Goal: Task Accomplishment & Management: Use online tool/utility

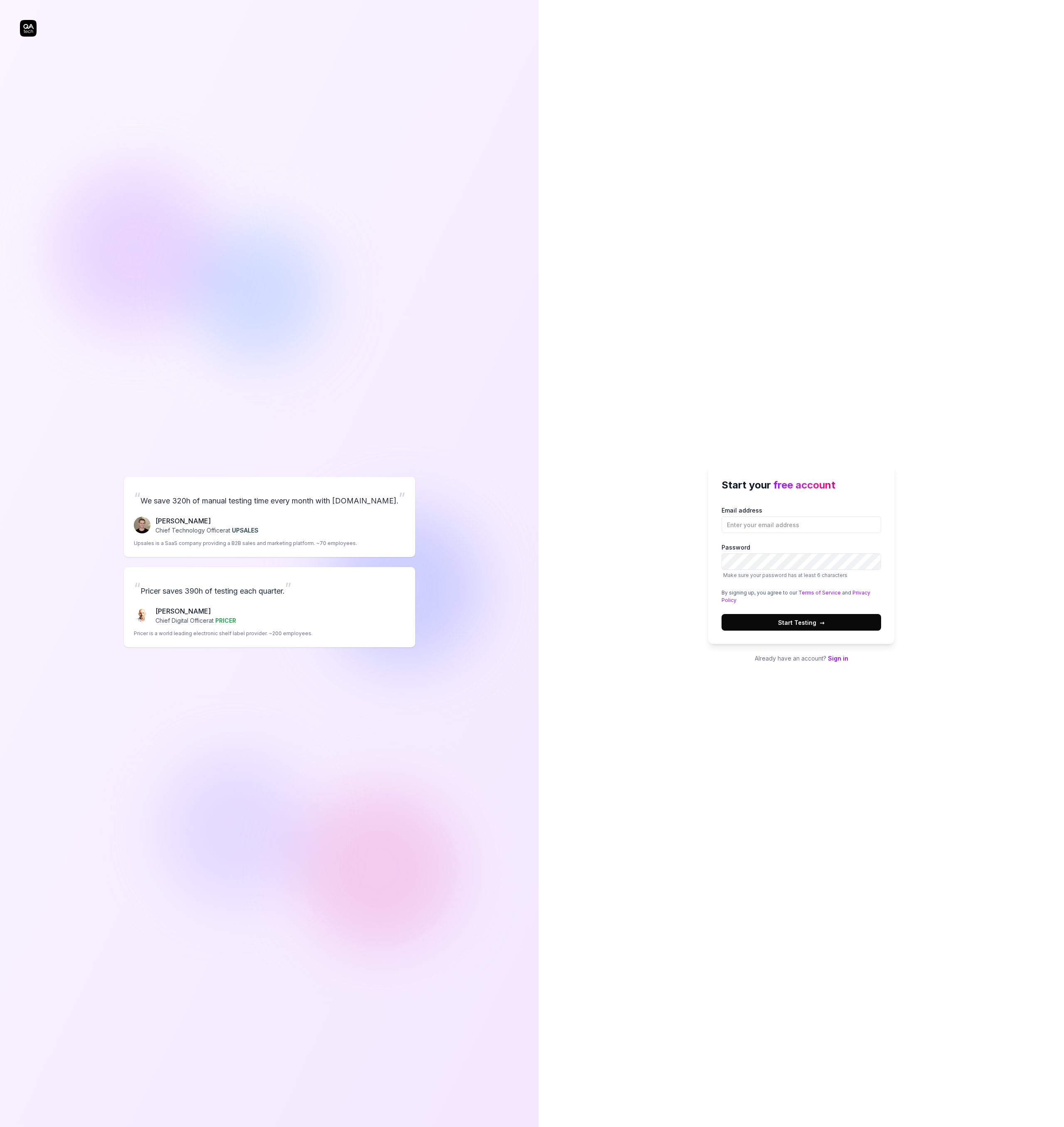
click at [838, 653] on div "Start your free account Email address Password Make sure your password has at l…" at bounding box center [801, 564] width 187 height 198
click at [840, 660] on link "Sign in" at bounding box center [838, 658] width 21 height 7
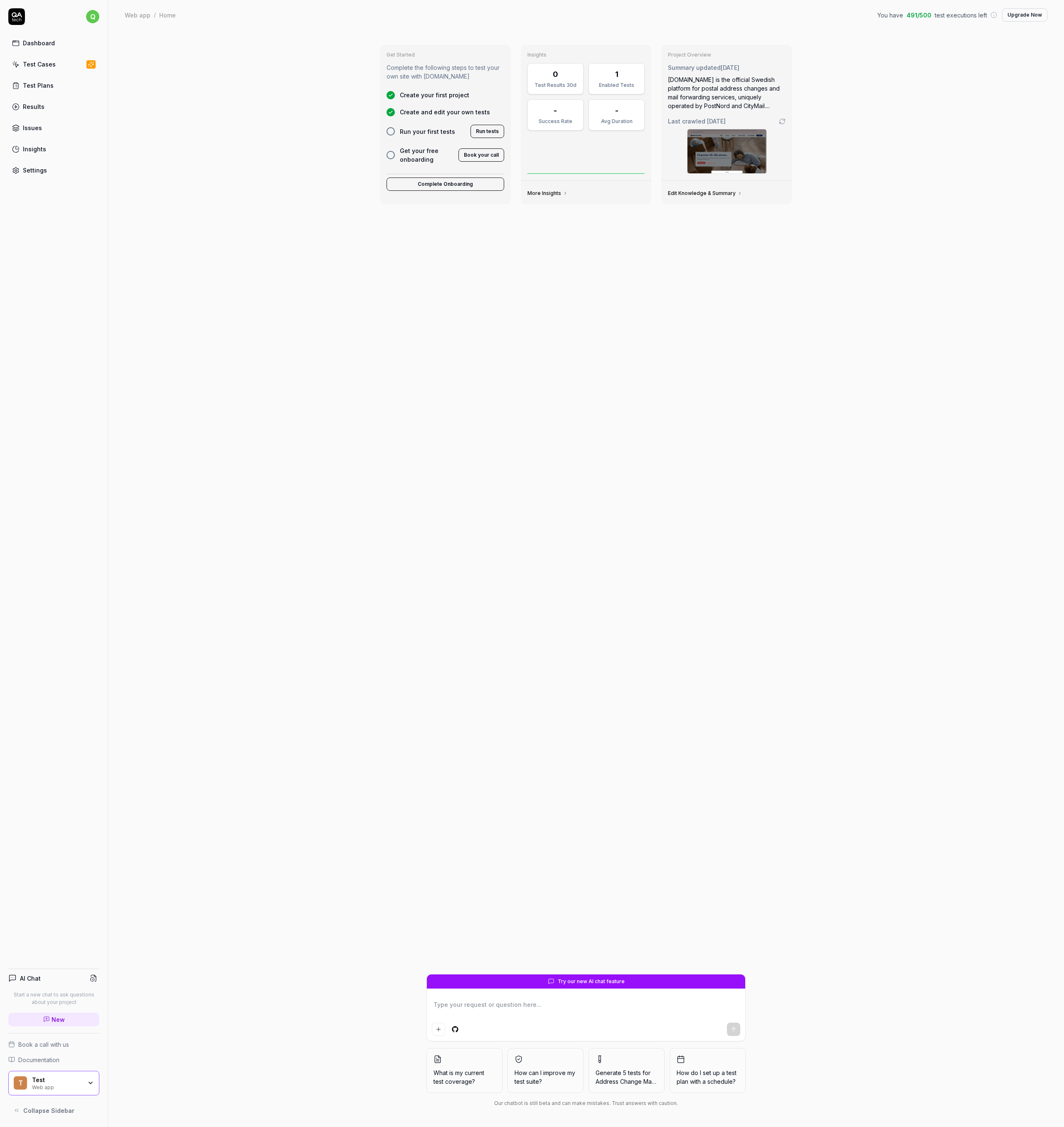
click at [73, 1086] on div "Web app" at bounding box center [56, 1087] width 50 height 7
click at [43, 61] on div "Test Cases" at bounding box center [39, 64] width 33 height 9
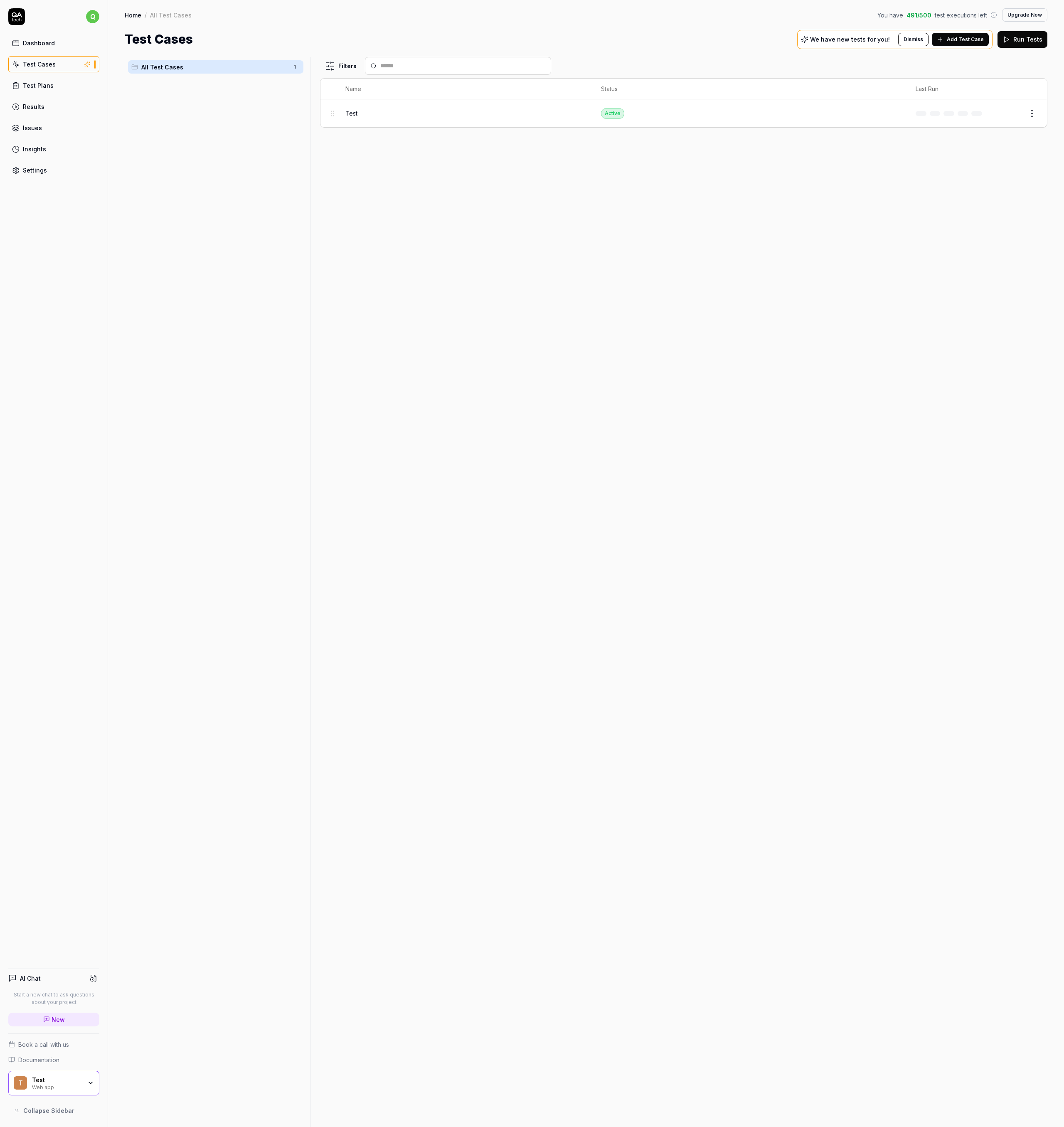
click at [350, 111] on span "Test" at bounding box center [352, 113] width 12 height 9
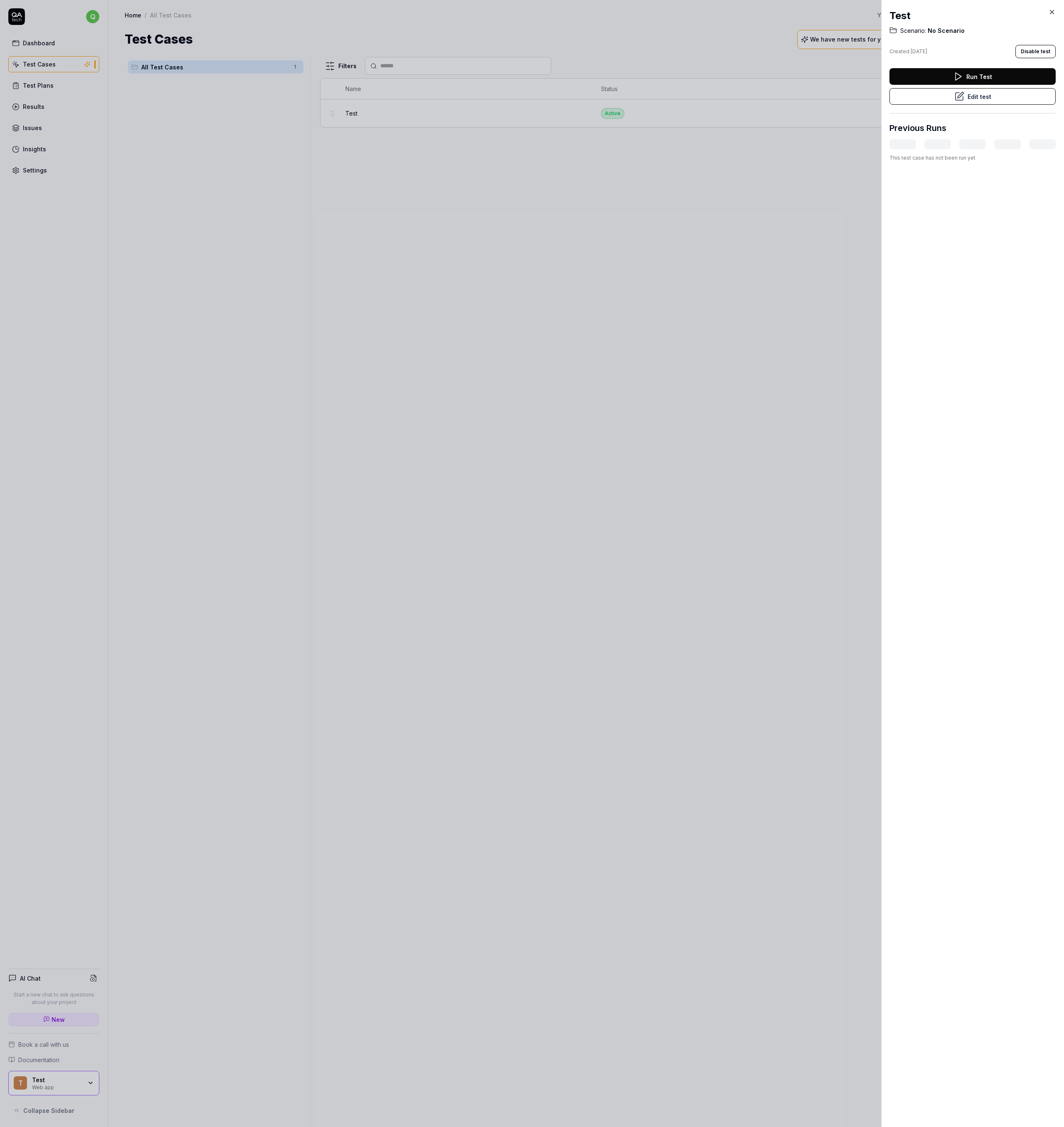
click at [933, 93] on button "Edit test" at bounding box center [972, 96] width 167 height 17
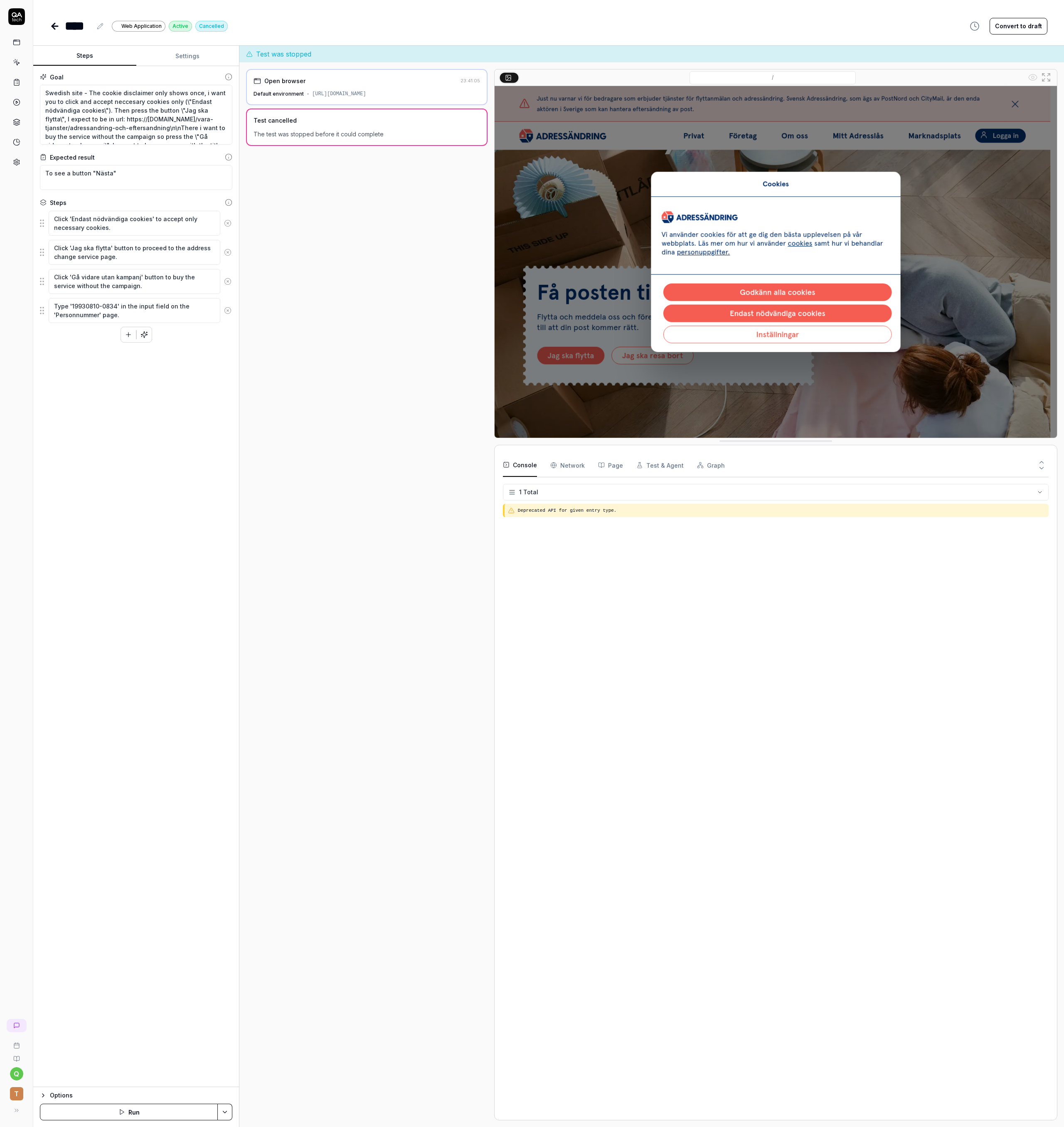
click at [183, 56] on button "Settings" at bounding box center [188, 56] width 103 height 20
type textarea "*"
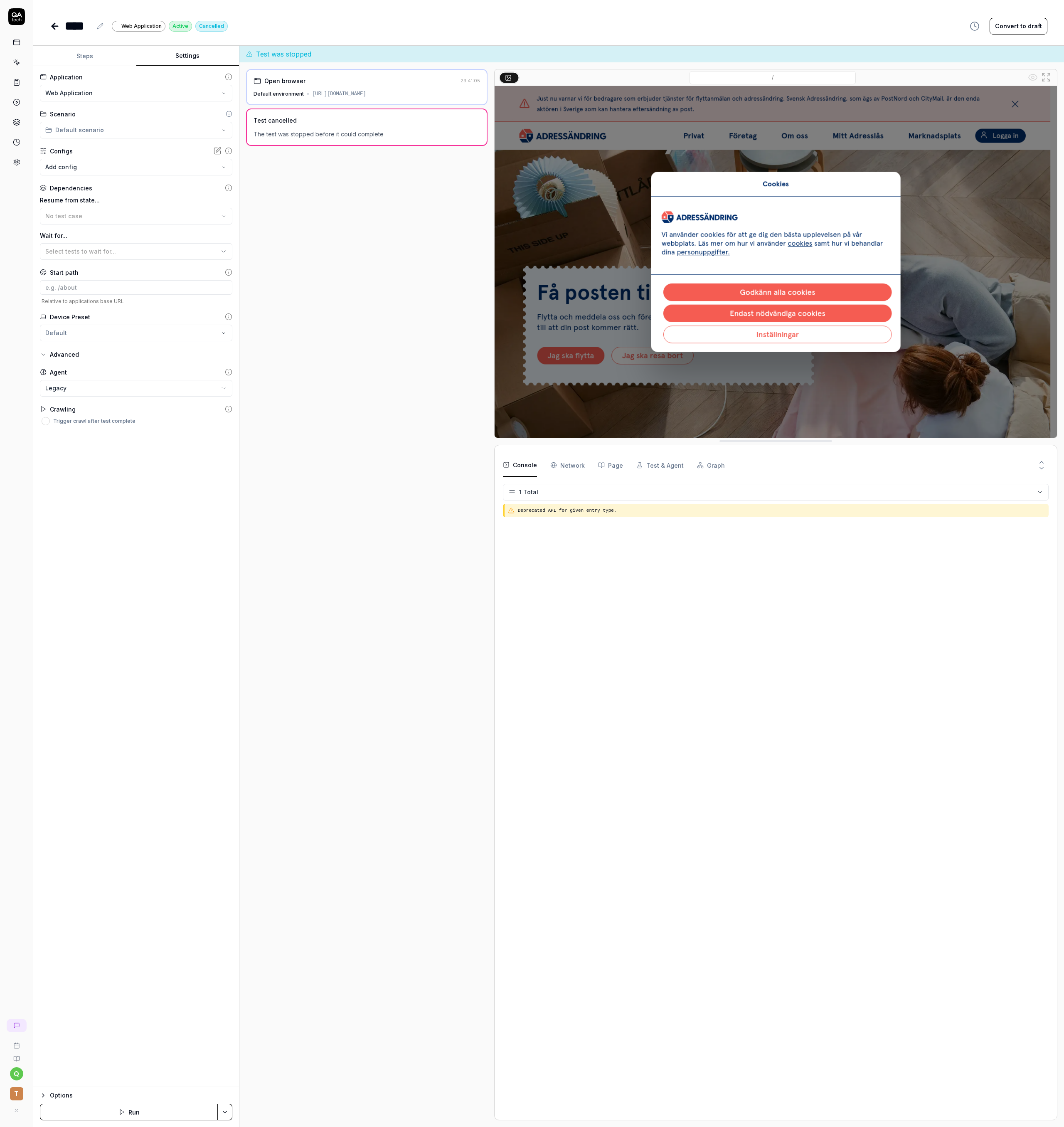
click at [130, 376] on div "Agent" at bounding box center [136, 372] width 193 height 9
click at [127, 388] on body "**********" at bounding box center [532, 563] width 1064 height 1127
select select "**********"
drag, startPoint x: 383, startPoint y: 395, endPoint x: 345, endPoint y: 333, distance: 72.7
click at [382, 390] on div "Open browser 23:41:05 Default environment https://www.adressandring.se Test can…" at bounding box center [366, 594] width 242 height 1051
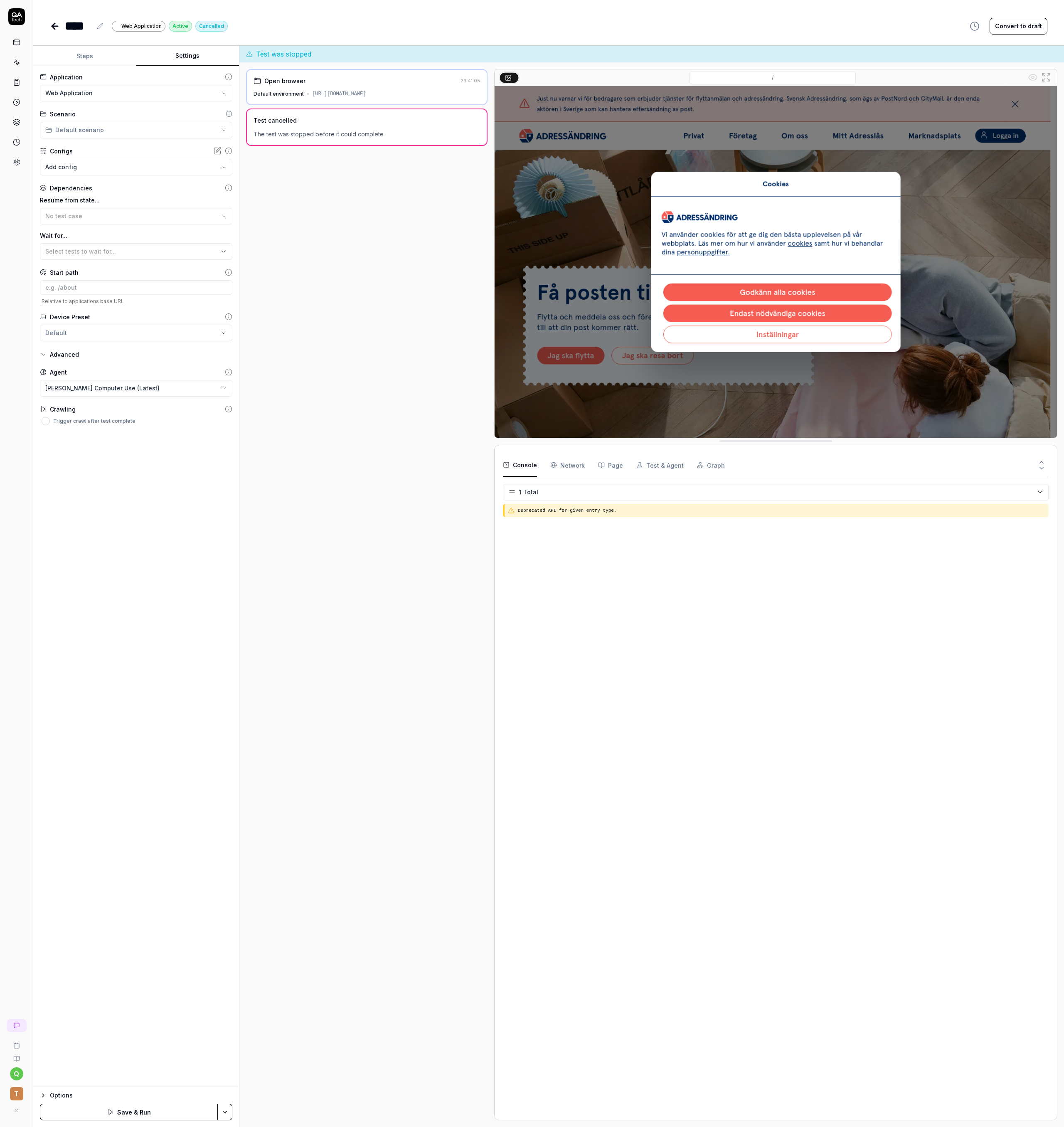
click at [93, 51] on button "Steps" at bounding box center [85, 56] width 103 height 20
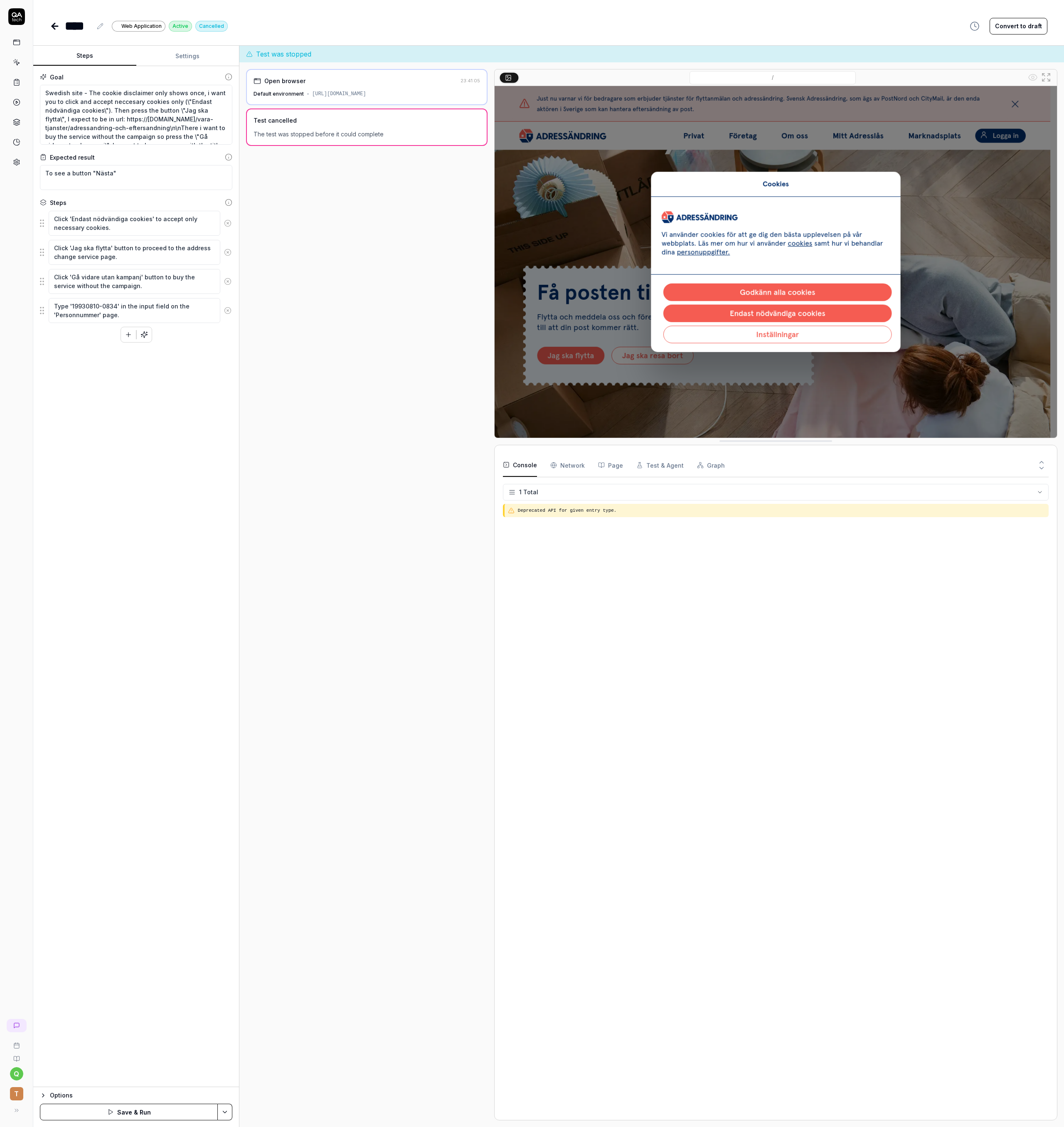
click at [160, 1113] on button "Save & Run" at bounding box center [129, 1112] width 178 height 17
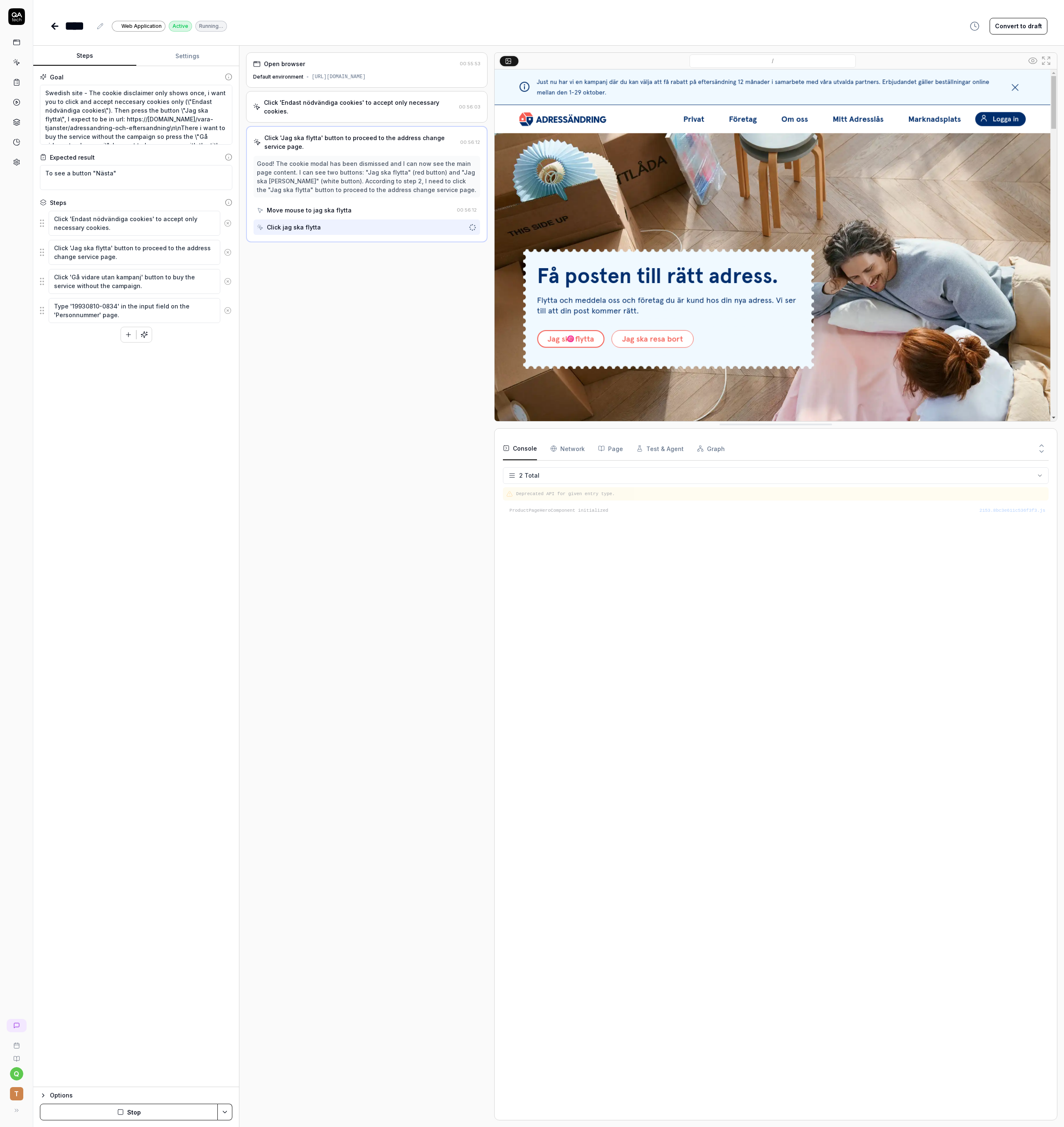
click at [315, 100] on div "Click 'Endast nödvändiga cookies' to accept only necessary cookies." at bounding box center [359, 107] width 191 height 17
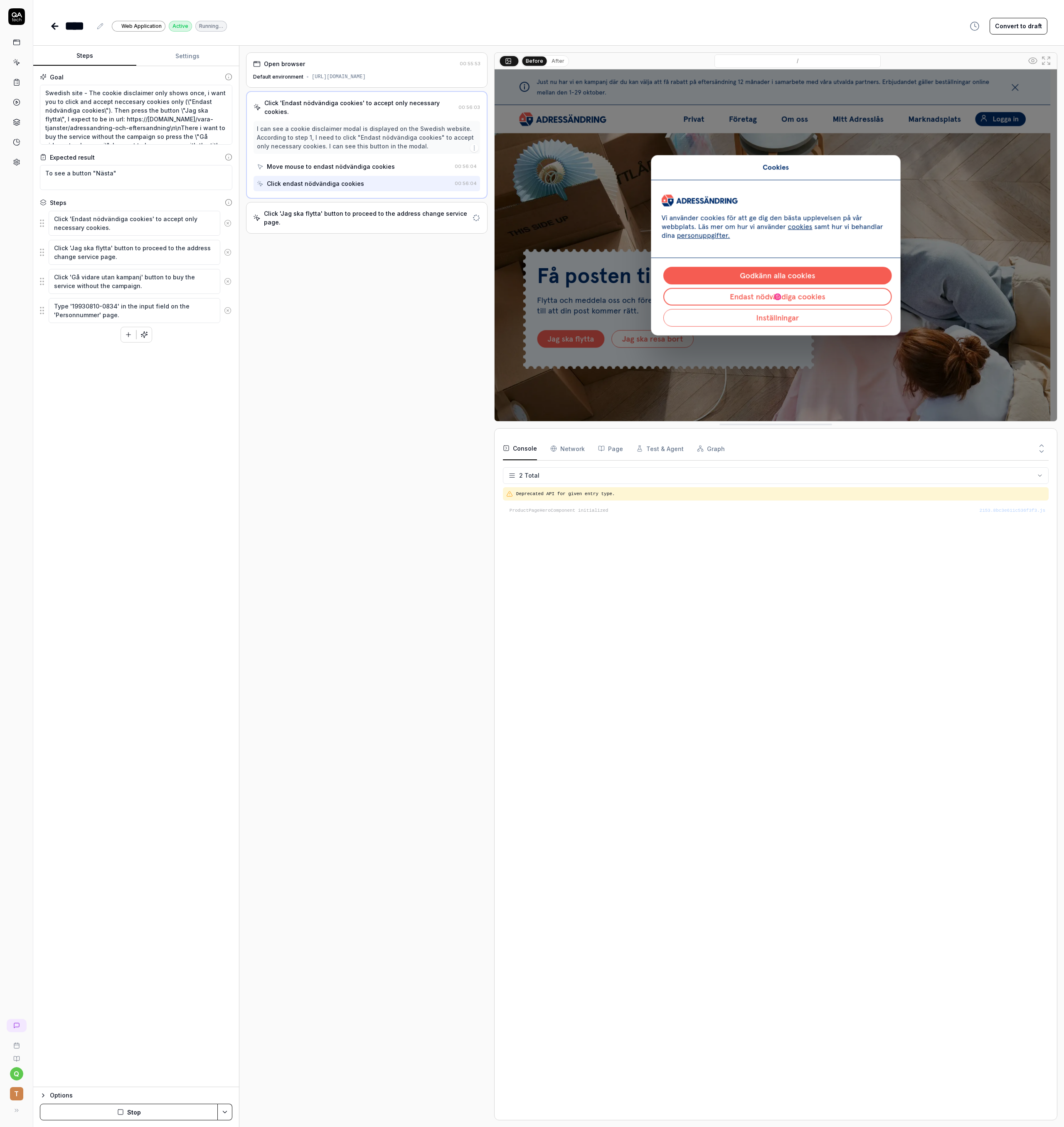
click at [315, 210] on div "Click 'Jag ska flytta' button to proceed to the address change service page." at bounding box center [366, 218] width 205 height 17
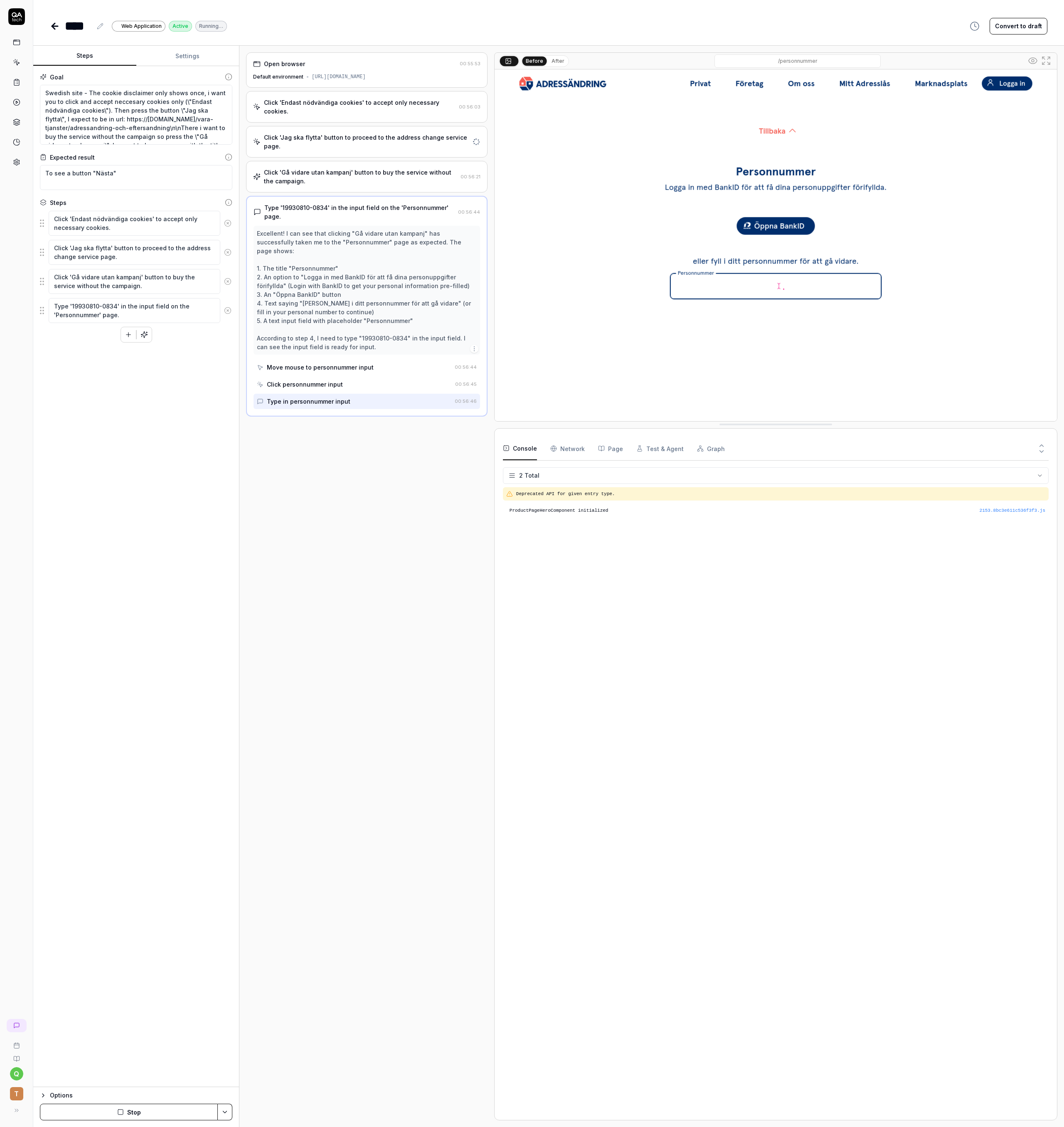
click at [348, 174] on div "Click 'Gå vidare utan kampanj' button to buy the service without the campaign." at bounding box center [360, 176] width 193 height 17
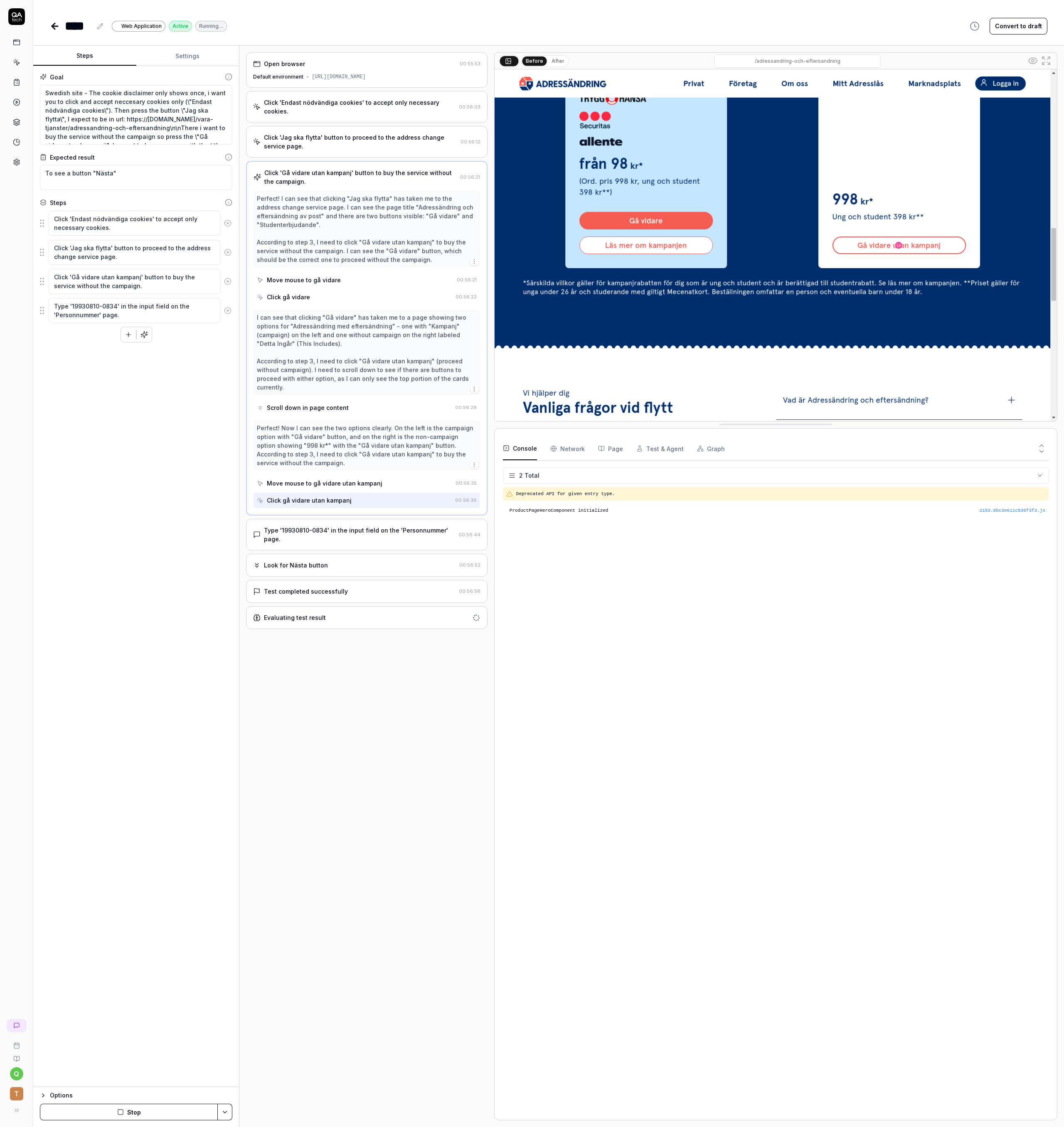
click at [328, 606] on div "Evaluating test result" at bounding box center [366, 617] width 242 height 23
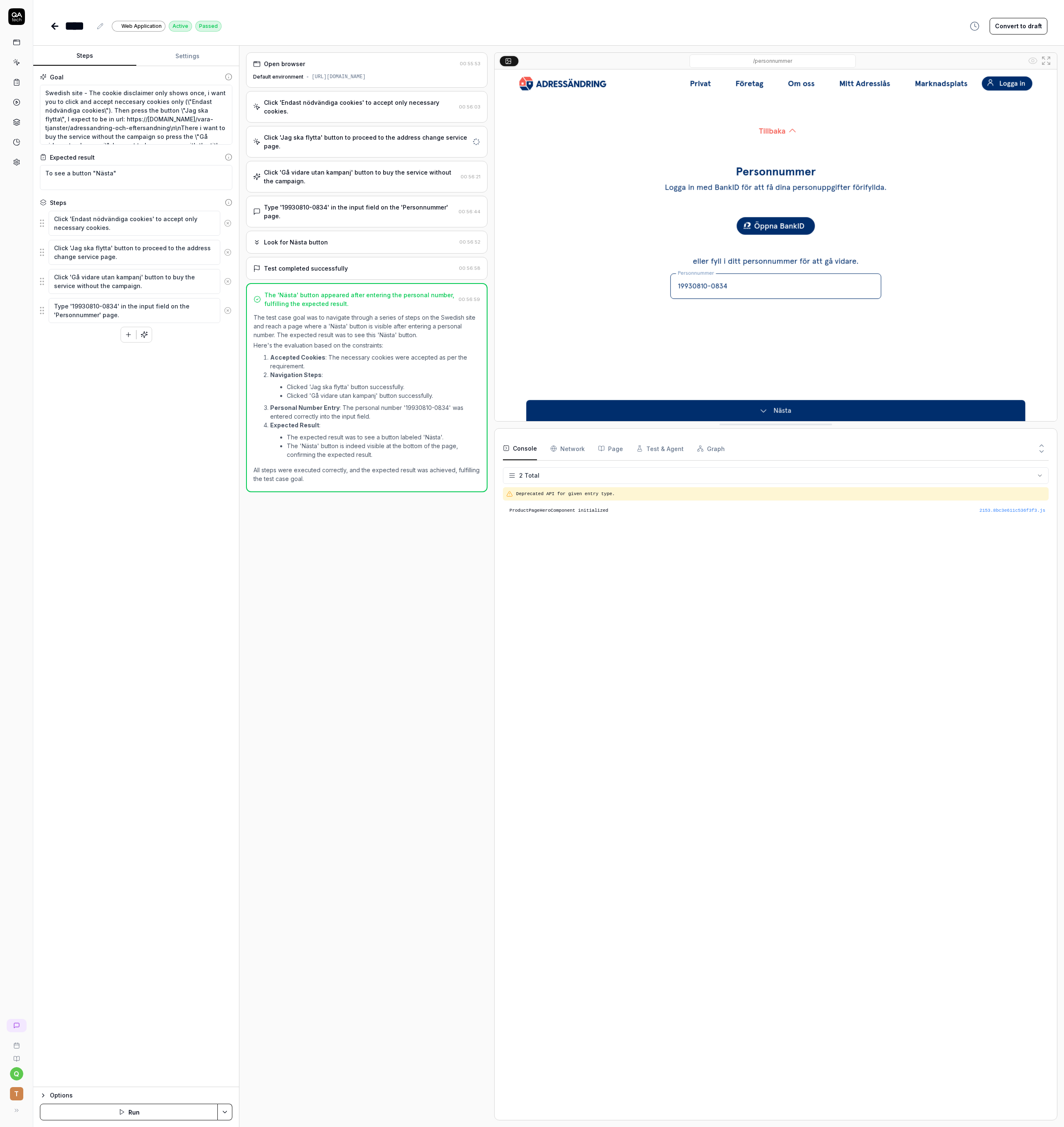
click at [339, 173] on div "Click 'Gå vidare utan kampanj' button to buy the service without the campaign." at bounding box center [360, 176] width 193 height 17
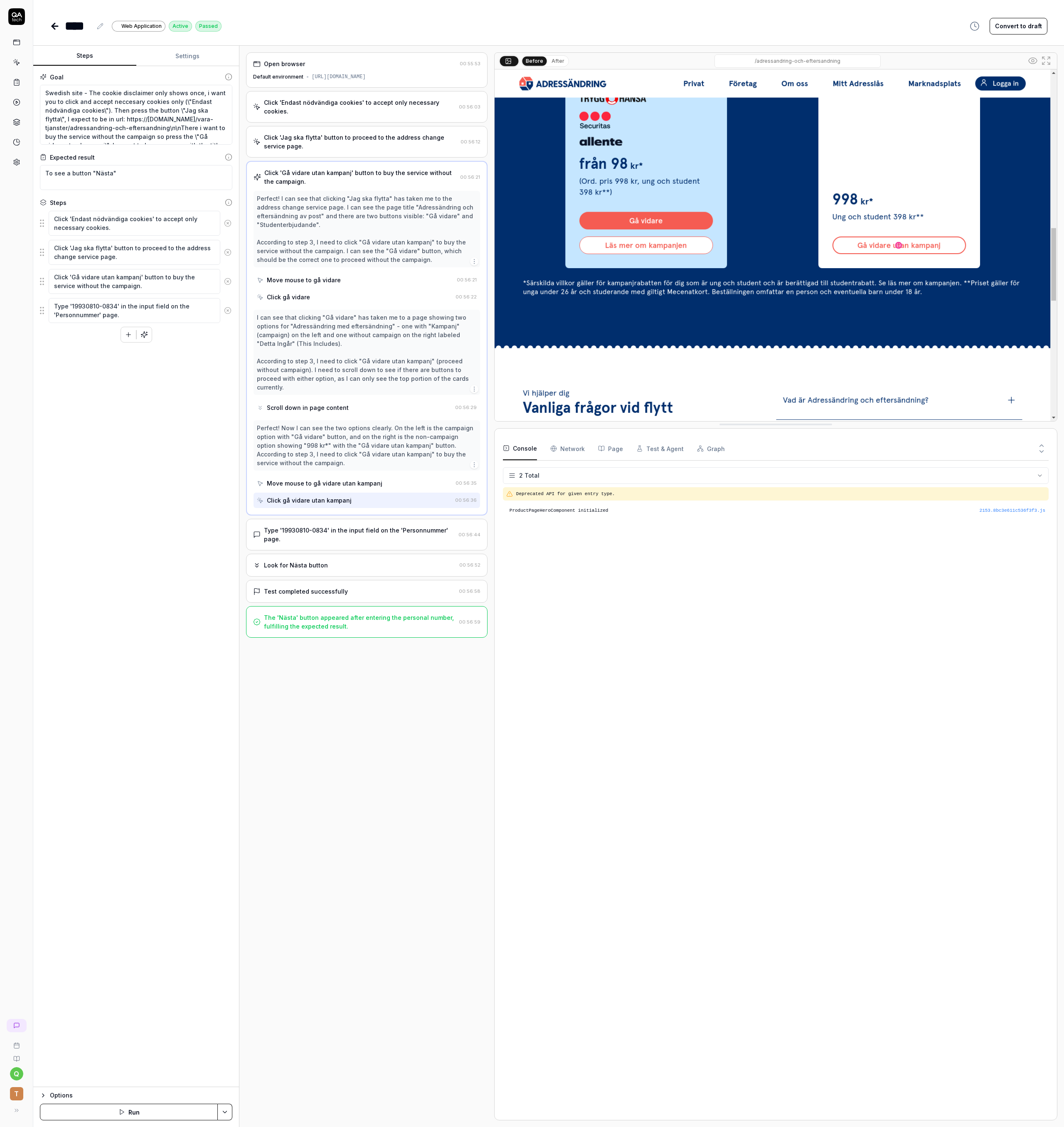
click at [123, 456] on div "Goal Swedish site - The cookie disclaimer only shows once, i want you to click …" at bounding box center [136, 576] width 206 height 1021
click at [296, 556] on div "Look for Nästa button 00:56:52" at bounding box center [366, 565] width 242 height 23
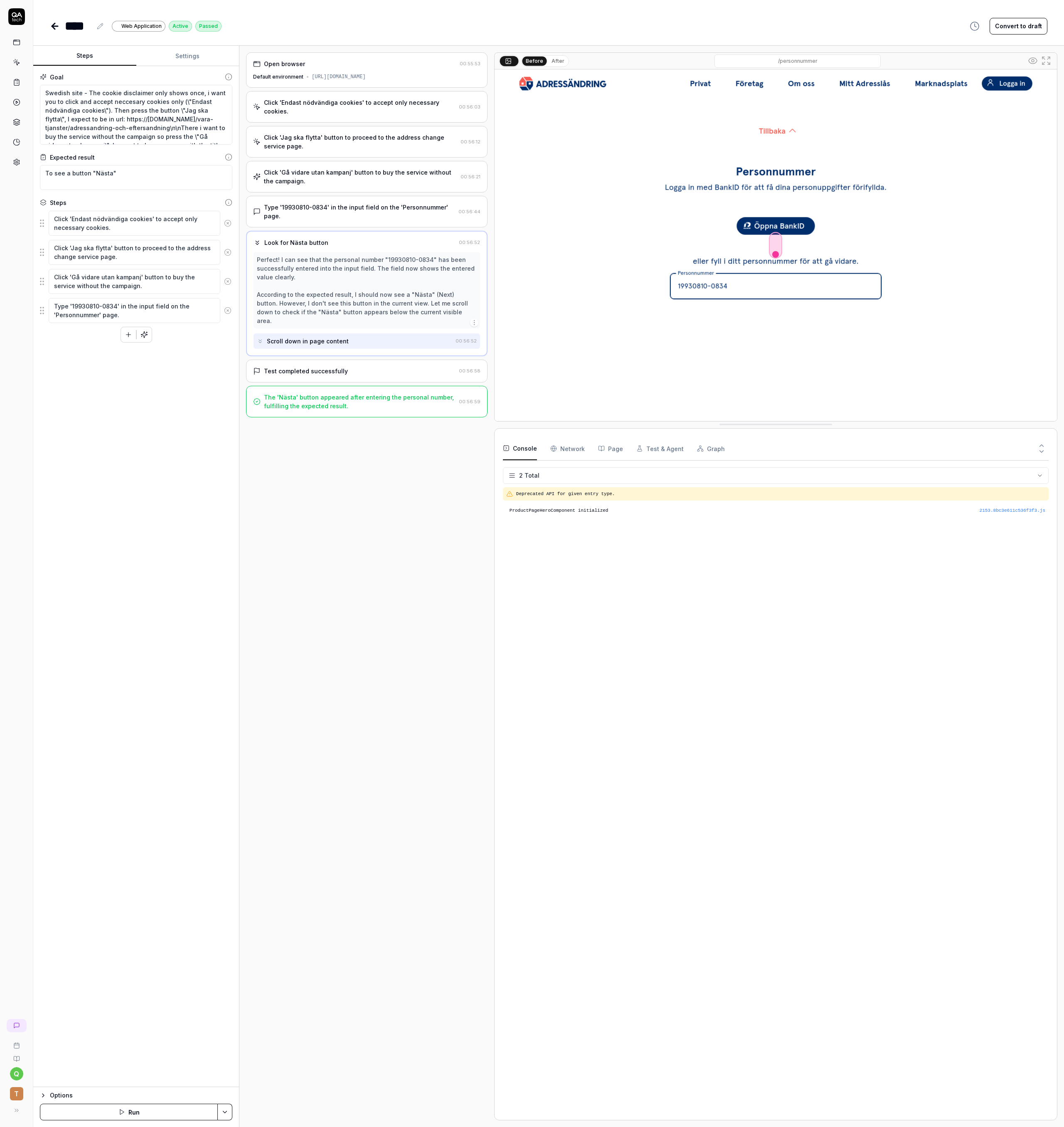
click at [308, 364] on div "Test completed successfully 00:56:58" at bounding box center [366, 370] width 242 height 23
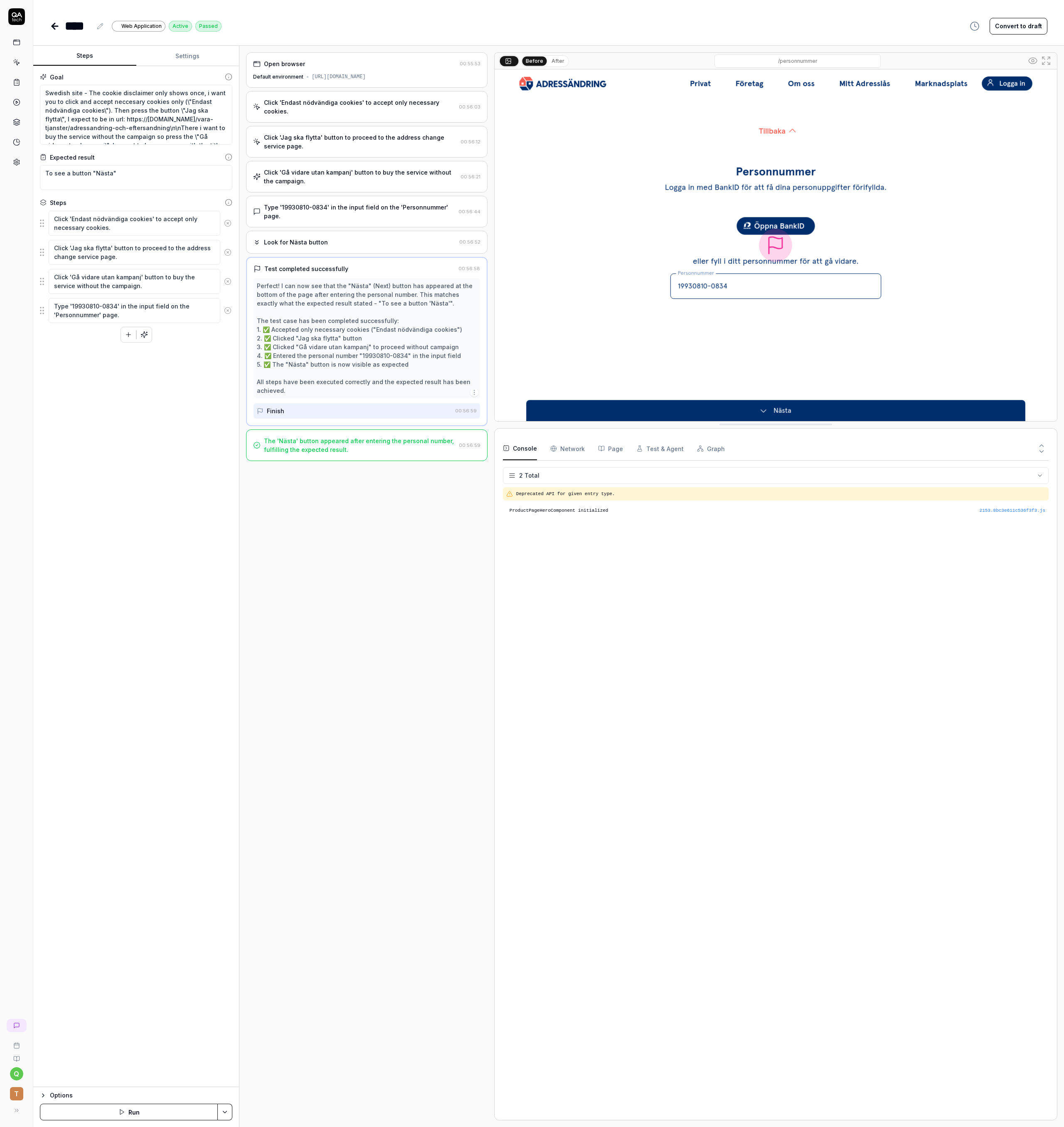
click at [367, 447] on div "The 'Nästa' button appeared after entering the personal number, fulfilling the …" at bounding box center [366, 445] width 242 height 32
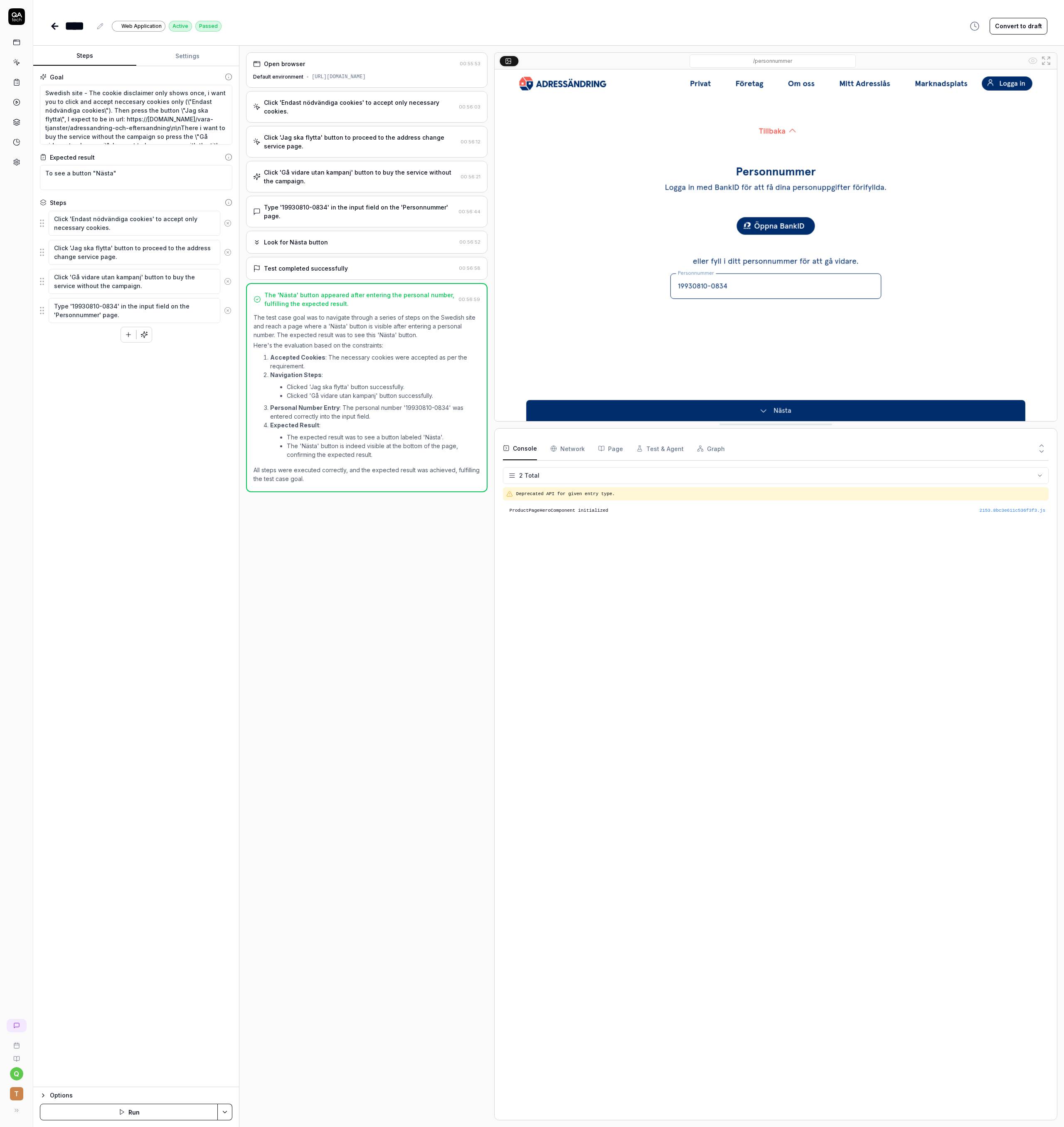
drag, startPoint x: 673, startPoint y: 443, endPoint x: 666, endPoint y: 447, distance: 8.1
click at [673, 443] on button "Test & Agent" at bounding box center [660, 449] width 47 height 23
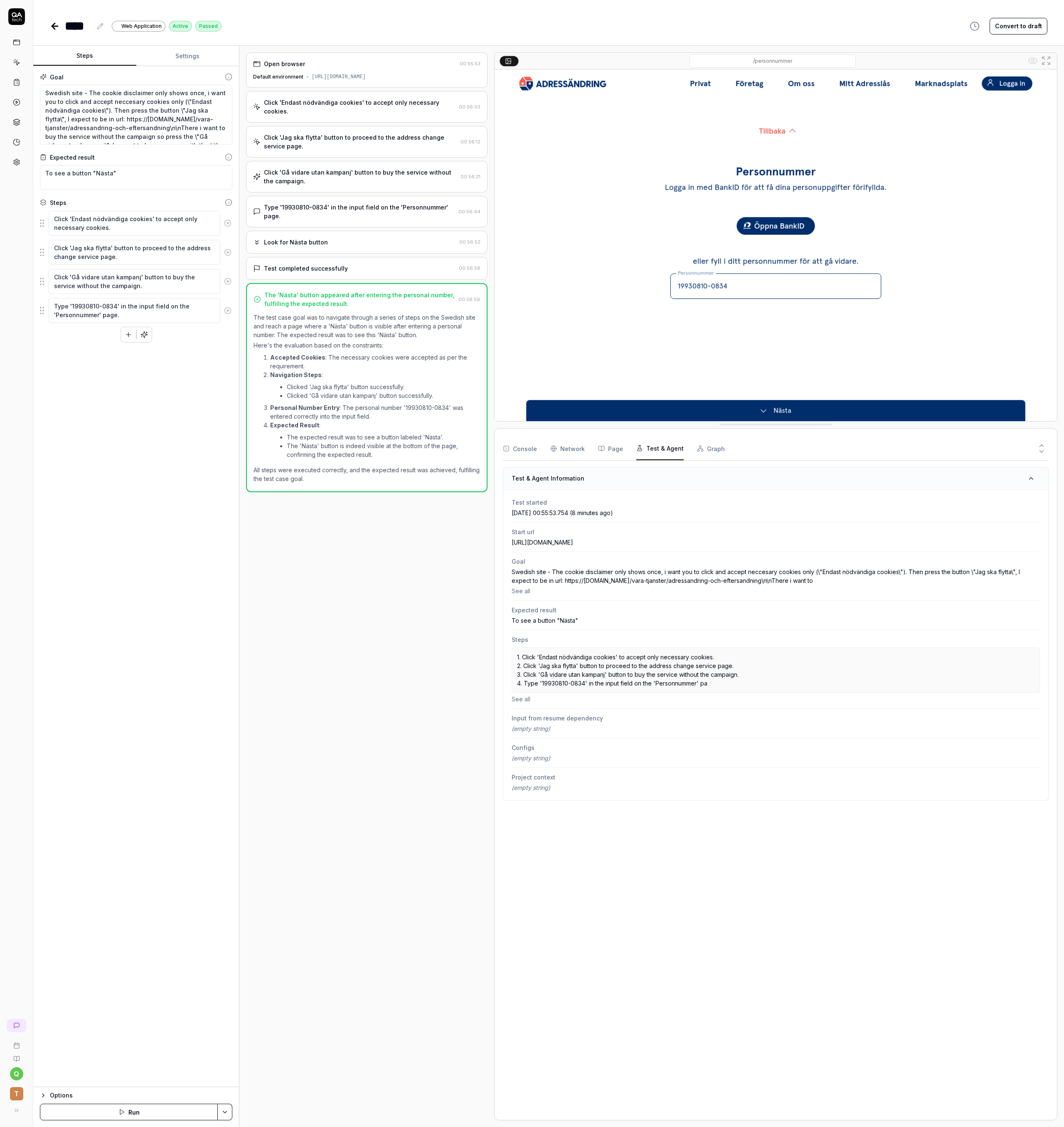
click at [727, 445] on div "Console Network Page Test & Agent Graph" at bounding box center [776, 449] width 546 height 23
click at [699, 452] on button "Graph" at bounding box center [711, 449] width 28 height 23
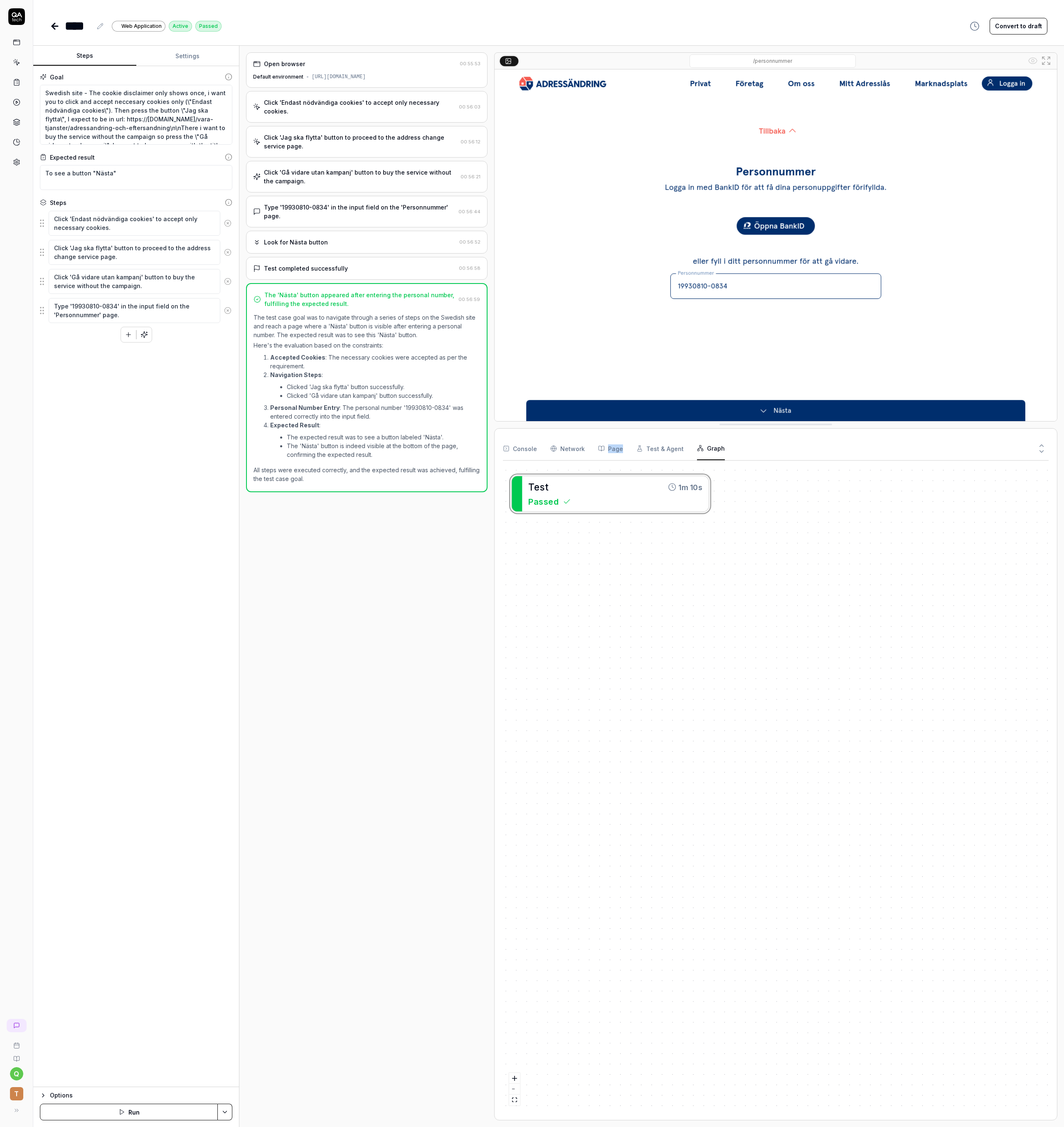
click at [619, 451] on div "Console Network Page Test & Agent Graph" at bounding box center [776, 449] width 546 height 23
click at [617, 451] on button "Page" at bounding box center [610, 449] width 25 height 23
click at [585, 452] on div "Console Network Page Test & Agent Graph" at bounding box center [776, 449] width 546 height 23
click at [551, 452] on Requests "Network" at bounding box center [568, 449] width 34 height 23
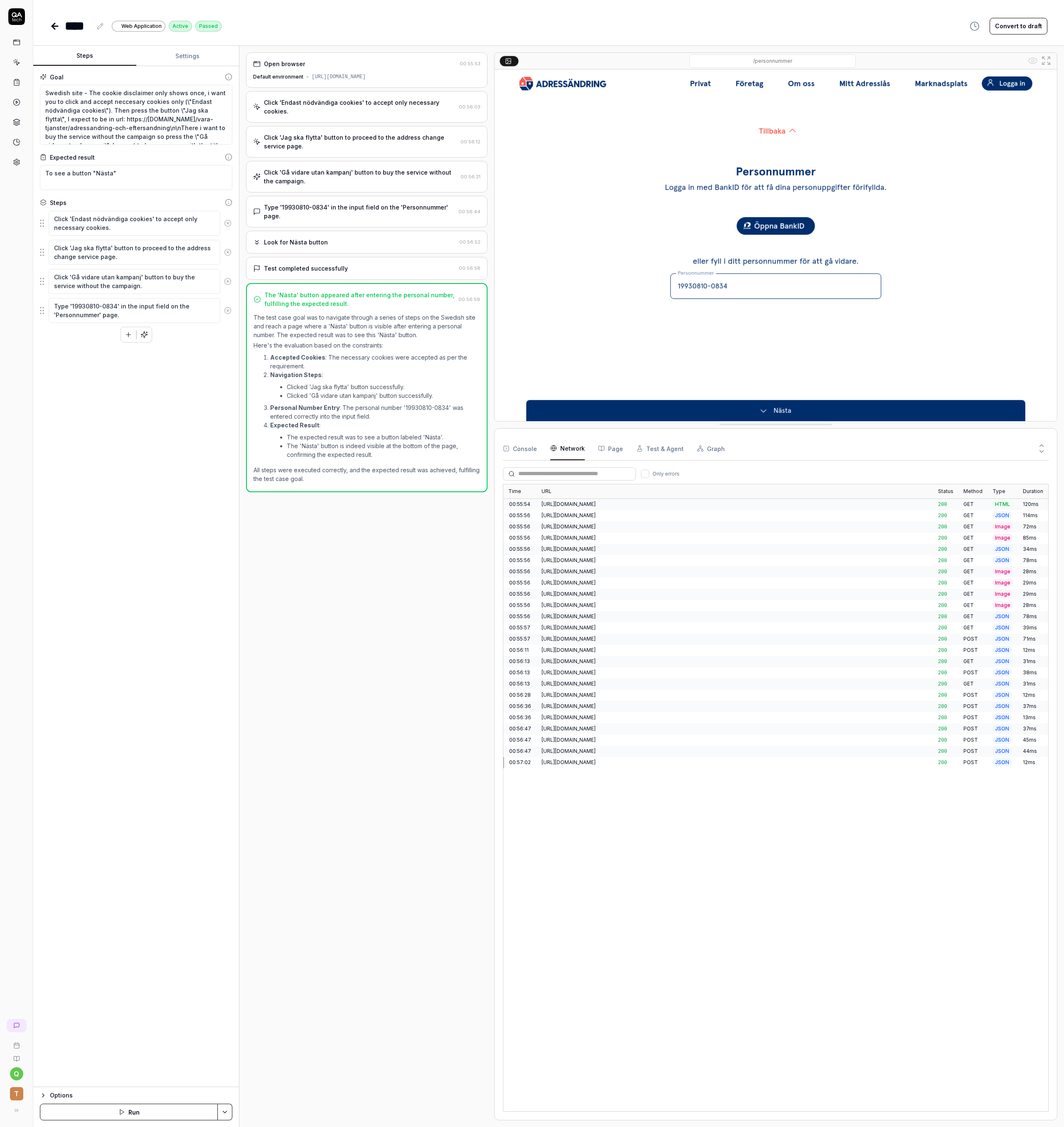
click at [287, 146] on div "Click 'Jag ska flytta' button to proceed to the address change service page. 00…" at bounding box center [366, 142] width 242 height 32
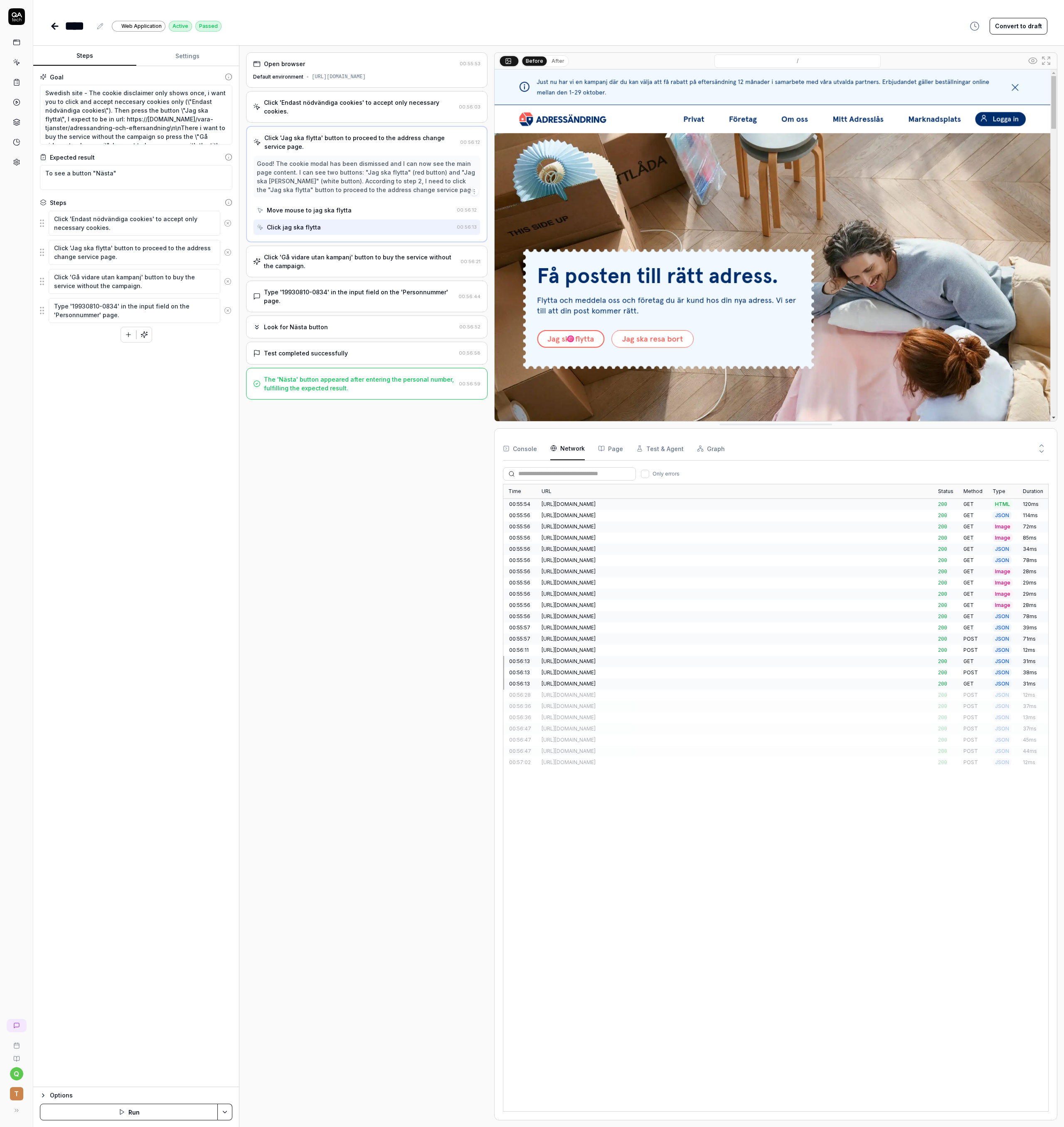
click at [297, 253] on div "Click 'Gå vidare utan kampanj' button to buy the service without the campaign." at bounding box center [360, 261] width 193 height 17
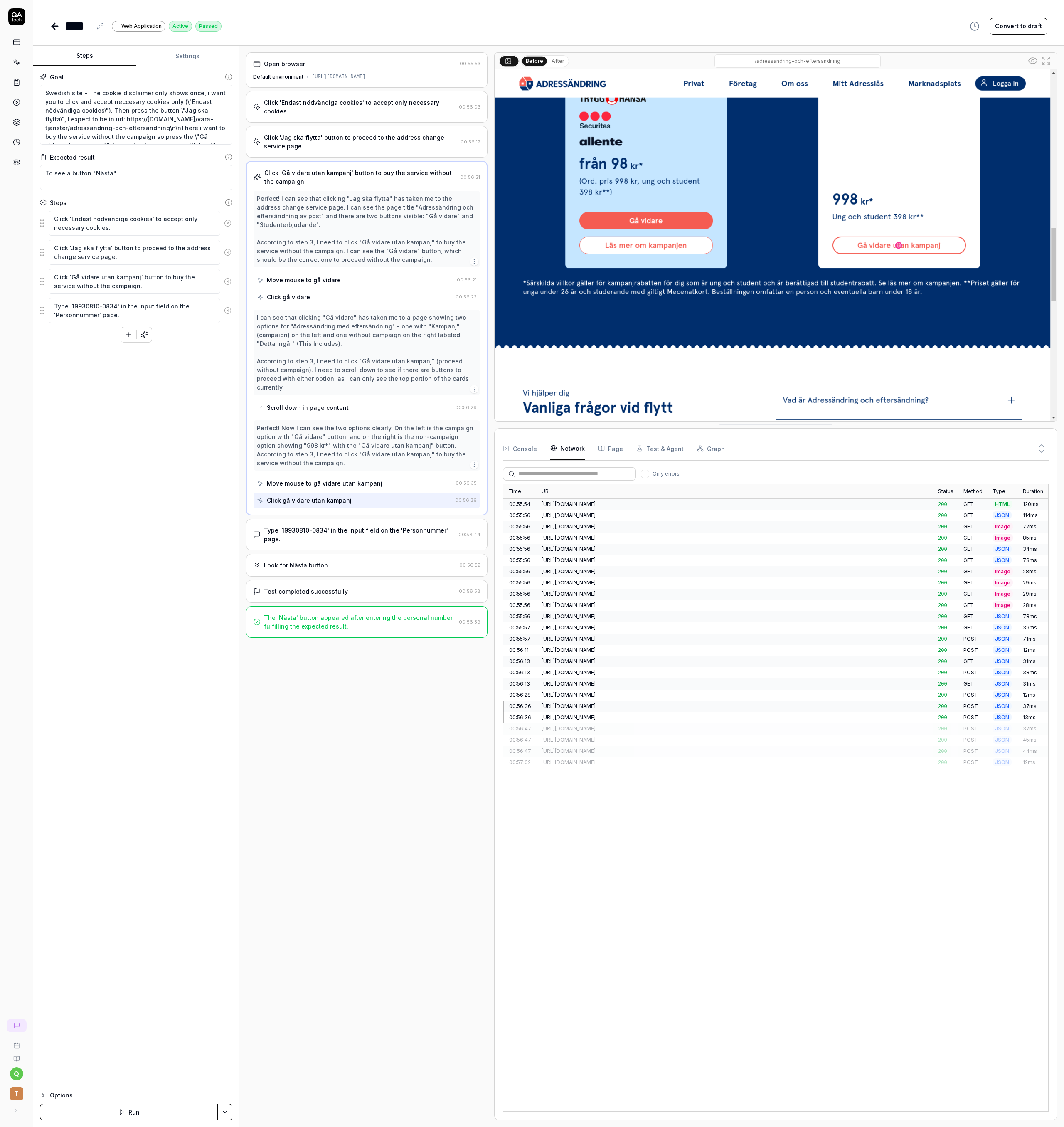
click at [337, 479] on div "Move mouse to gå vidare utan kampanj" at bounding box center [325, 483] width 116 height 9
click at [317, 496] on div "Click gå vidare utan kampanj" at bounding box center [309, 500] width 85 height 9
click at [323, 476] on div "Move mouse to gå vidare utan kampanj" at bounding box center [354, 483] width 195 height 15
click at [328, 133] on div "Click 'Jag ska flytta' button to proceed to the address change service page." at bounding box center [360, 141] width 193 height 17
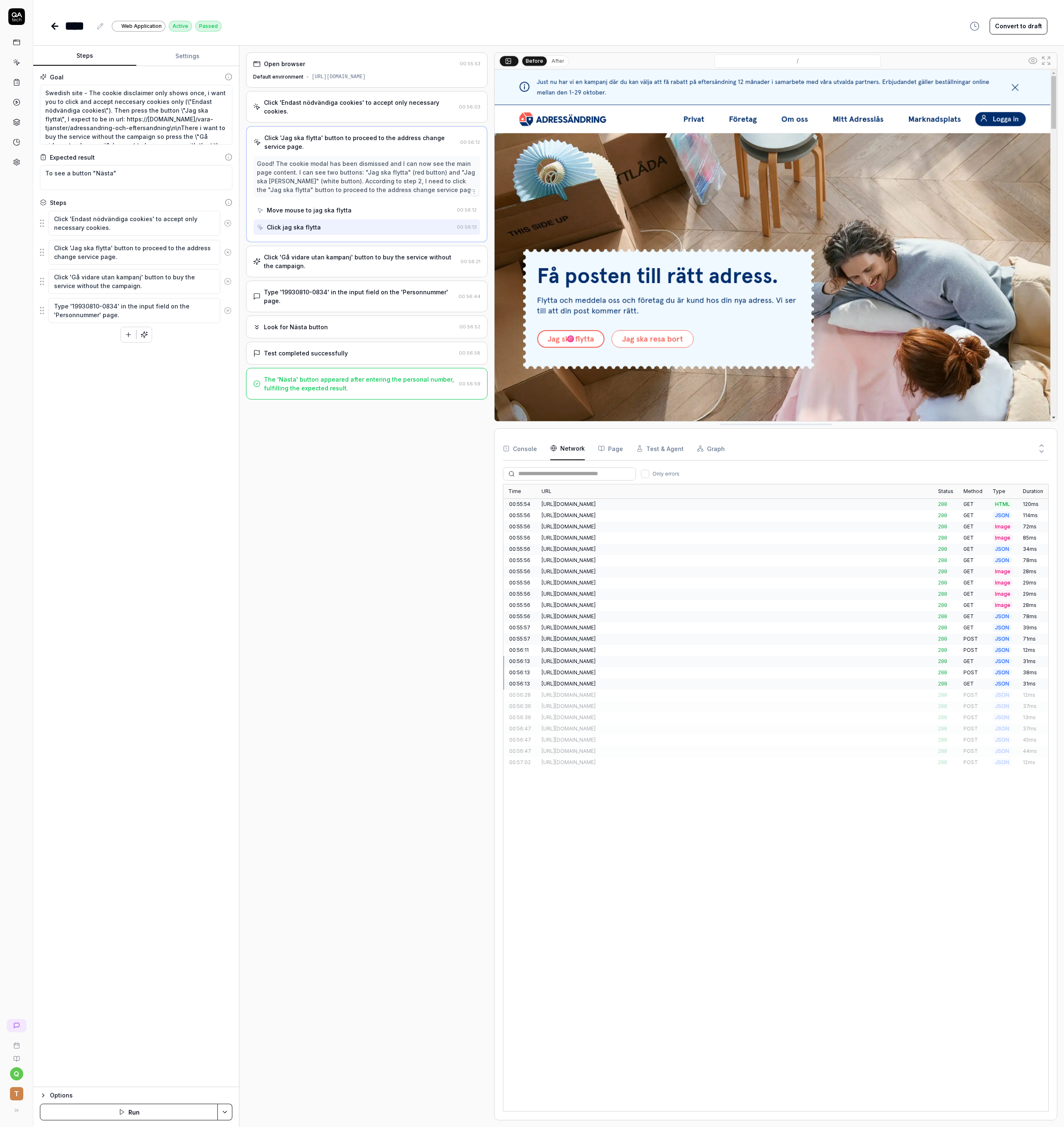
click at [320, 206] on div "Move mouse to jag ska flytta" at bounding box center [309, 210] width 85 height 9
click at [317, 223] on div "Click jag ska flytta" at bounding box center [294, 227] width 54 height 9
type textarea "*"
